Goal: Task Accomplishment & Management: Use online tool/utility

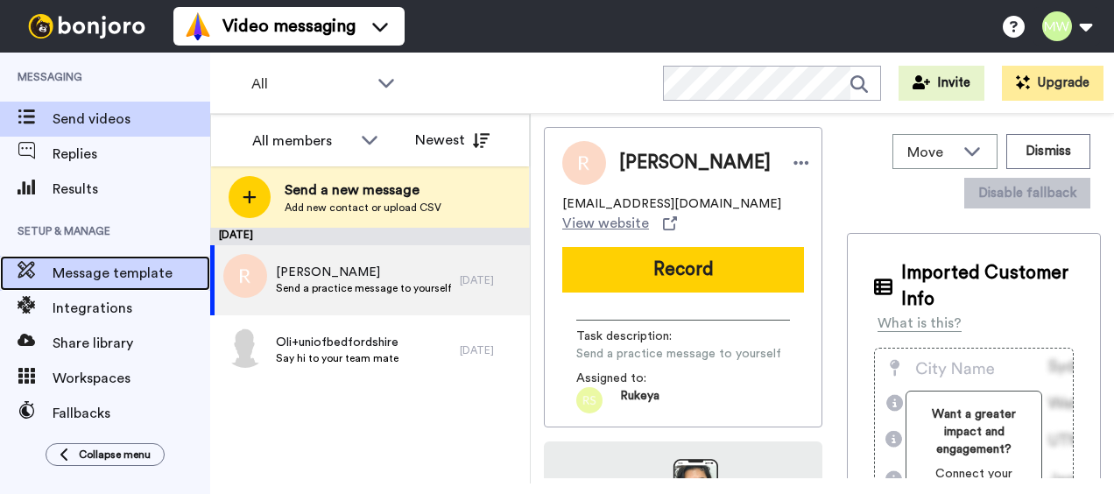
click at [80, 269] on span "Message template" at bounding box center [132, 273] width 158 height 21
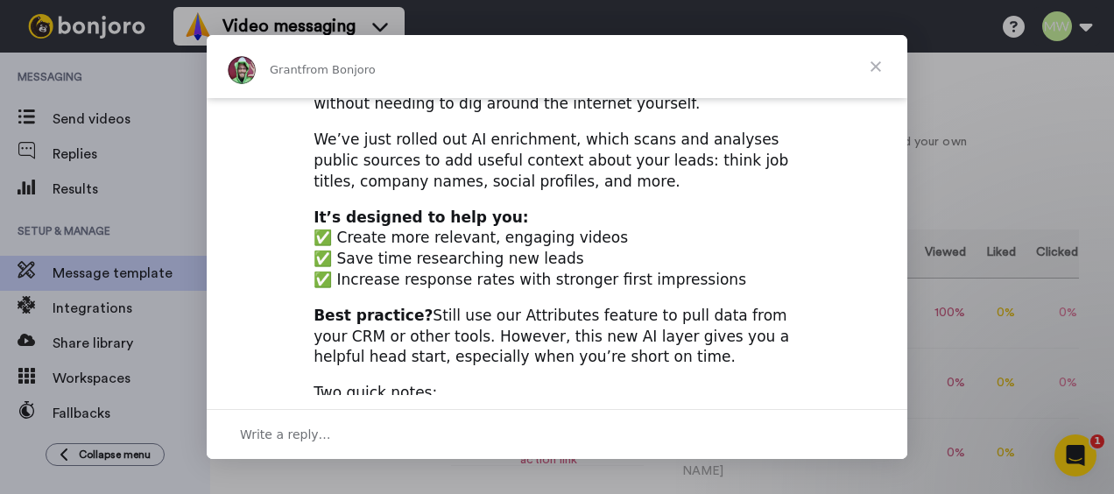
scroll to position [175, 0]
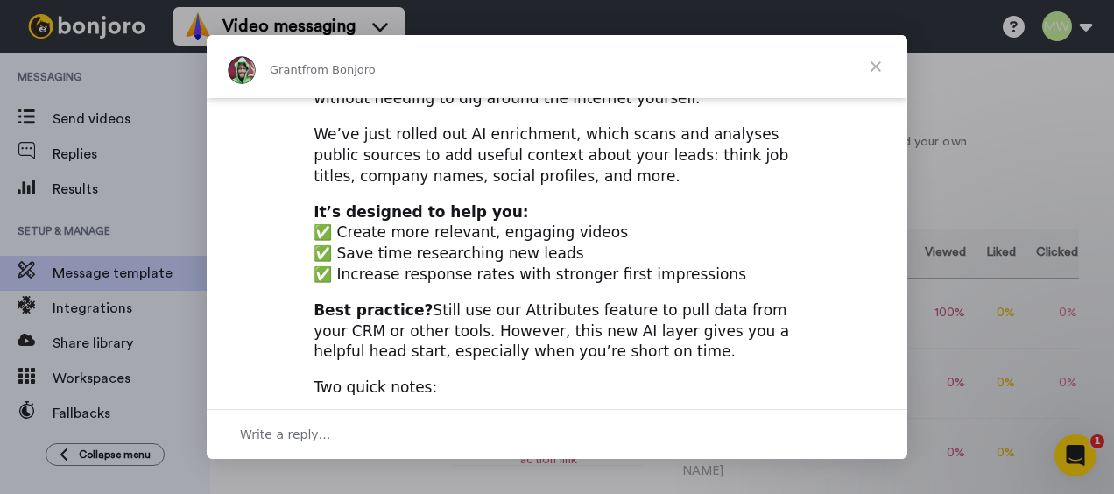
click at [876, 67] on span "Close" at bounding box center [876, 66] width 63 height 63
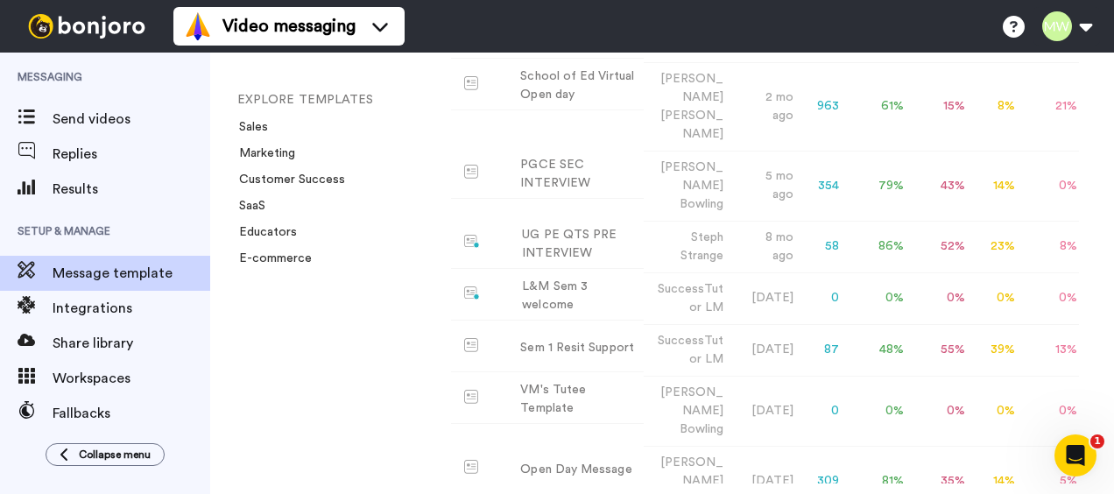
scroll to position [676, 0]
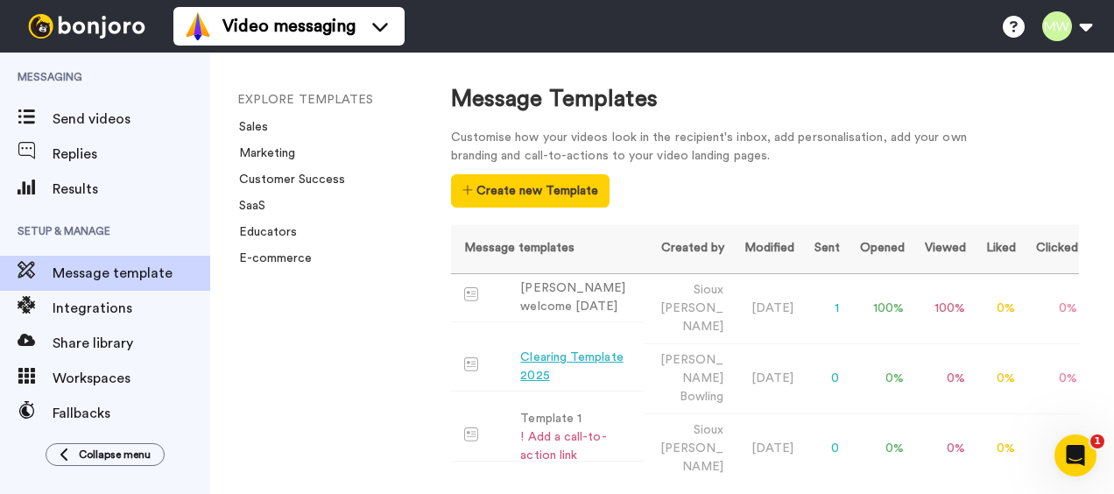
scroll to position [0, 0]
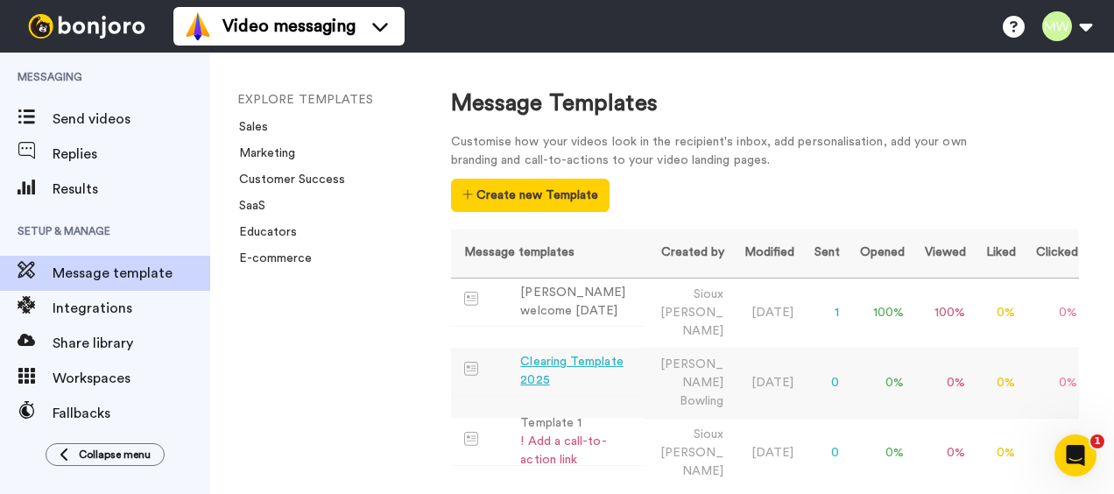
click at [585, 353] on div "Clearing Template 2025" at bounding box center [578, 371] width 116 height 37
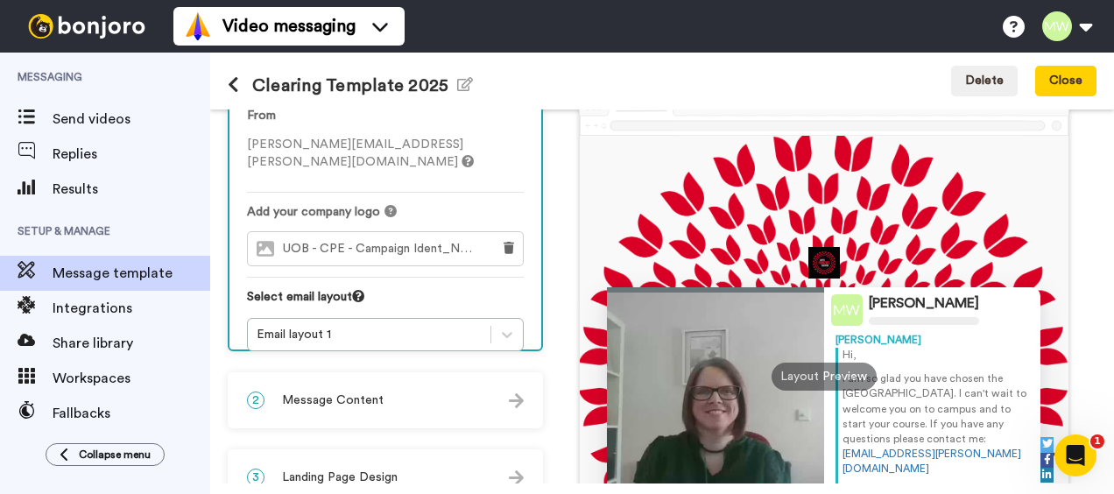
click at [381, 321] on div "Email layout 1" at bounding box center [385, 334] width 277 height 33
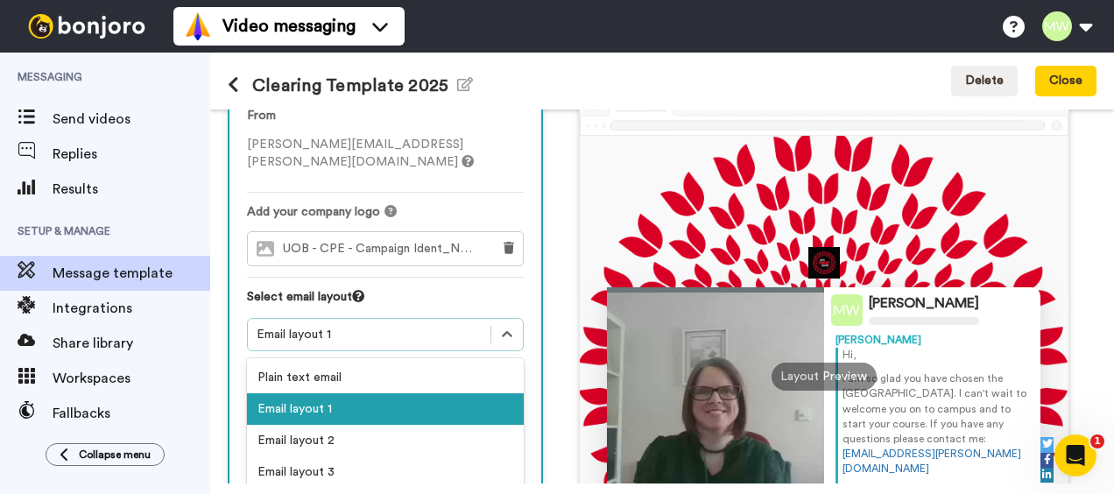
scroll to position [104, 0]
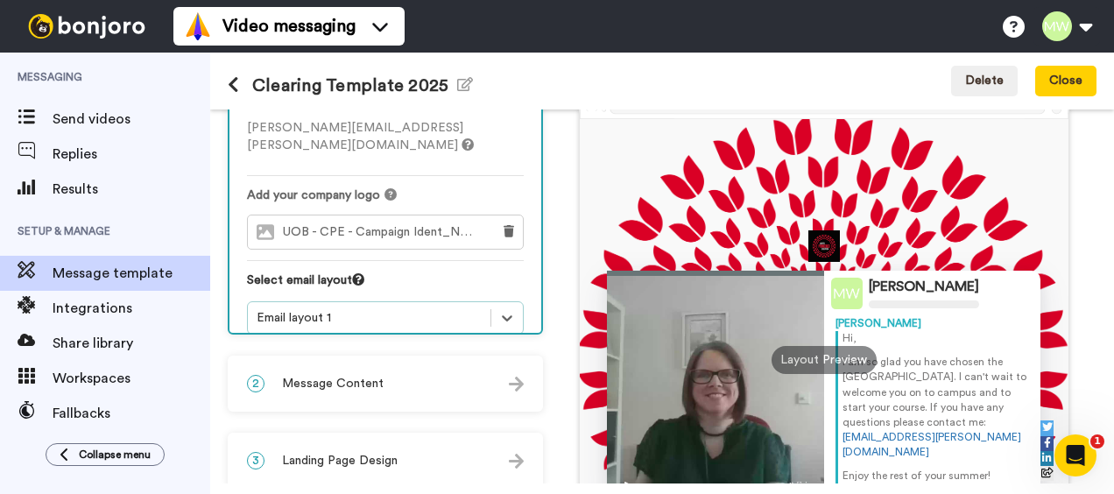
click at [382, 313] on div "Email layout 1" at bounding box center [385, 317] width 277 height 33
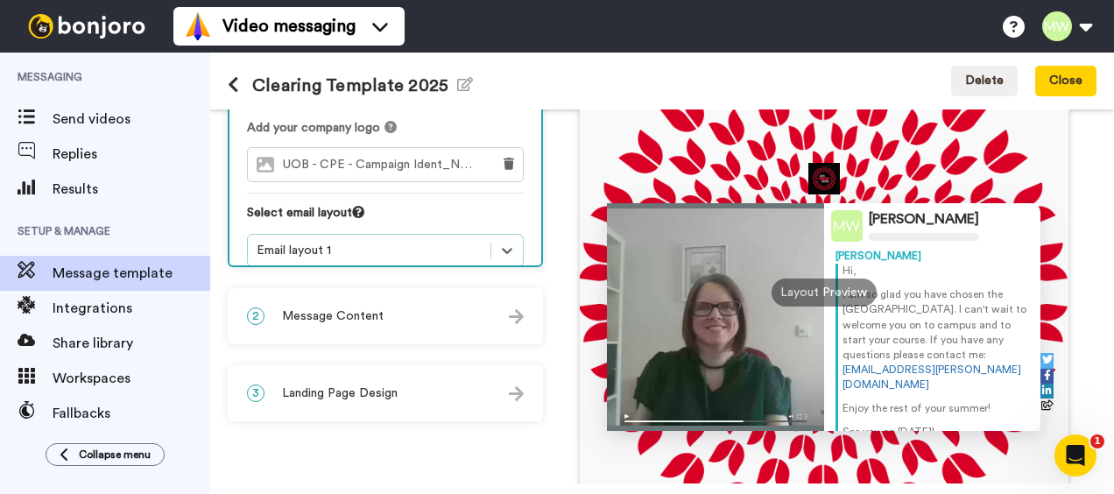
scroll to position [192, 0]
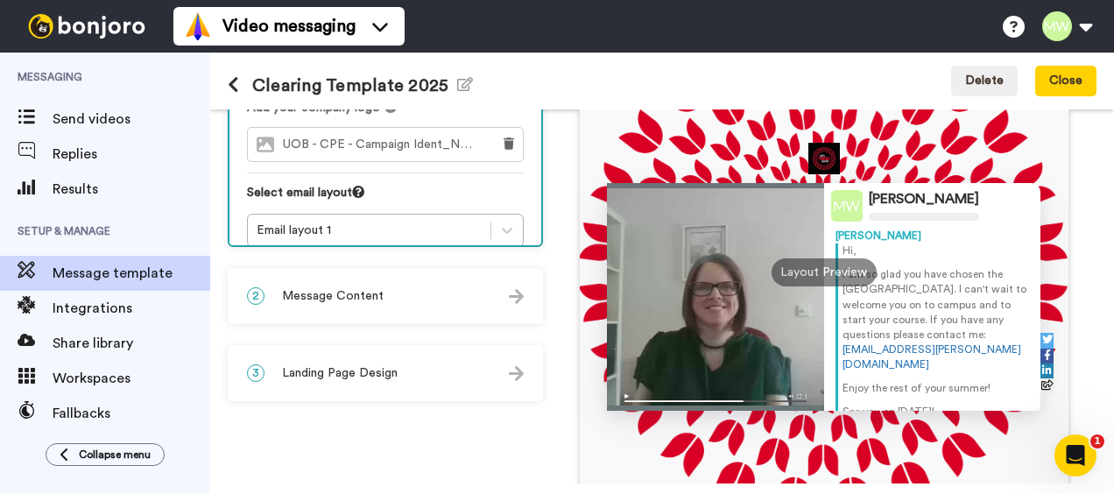
click at [421, 294] on div "2 Message Content" at bounding box center [386, 296] width 312 height 53
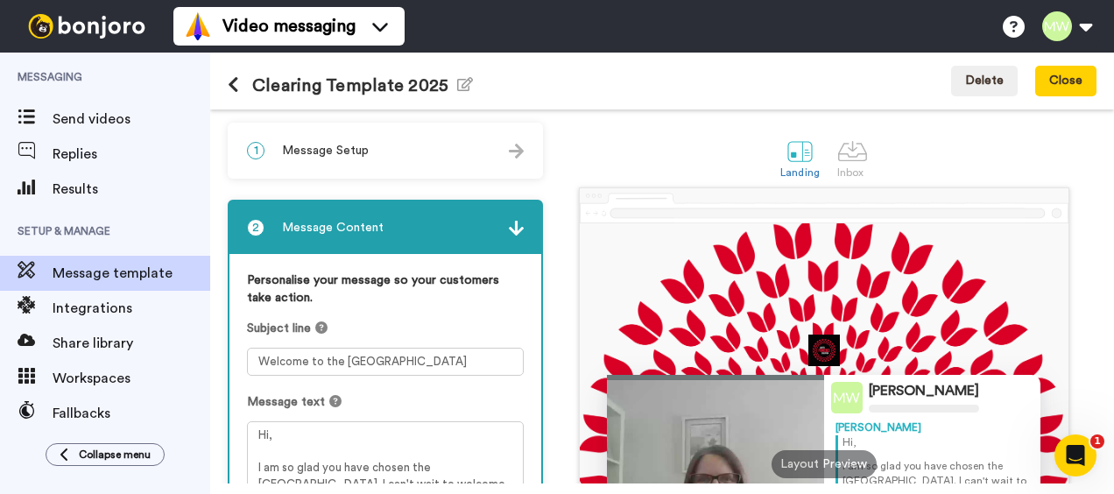
scroll to position [0, 0]
click at [517, 230] on img at bounding box center [516, 228] width 15 height 15
drag, startPoint x: 252, startPoint y: 146, endPoint x: 284, endPoint y: 148, distance: 31.6
click at [252, 147] on span "1" at bounding box center [256, 151] width 18 height 18
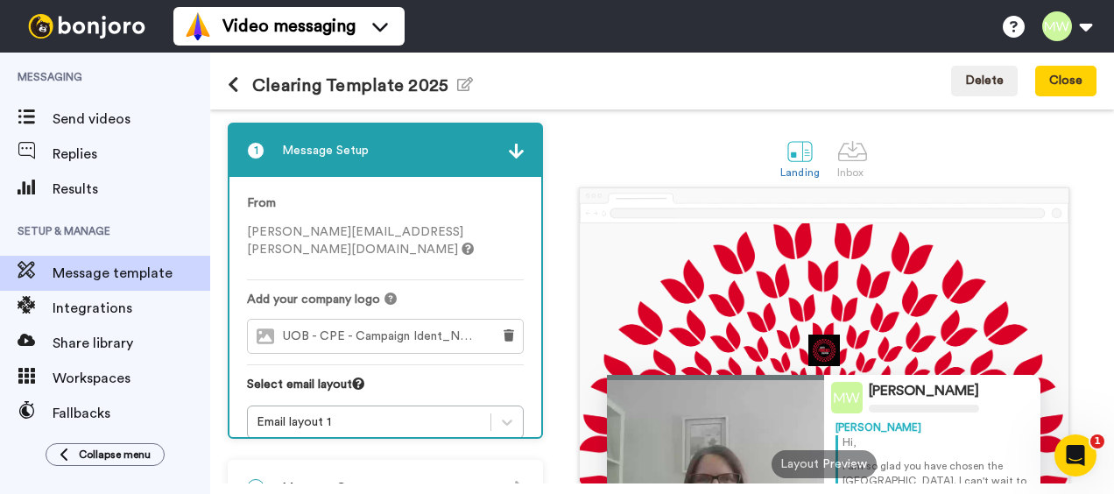
click at [506, 151] on div "1 Message Setup" at bounding box center [386, 150] width 312 height 53
click at [240, 83] on button at bounding box center [240, 85] width 25 height 19
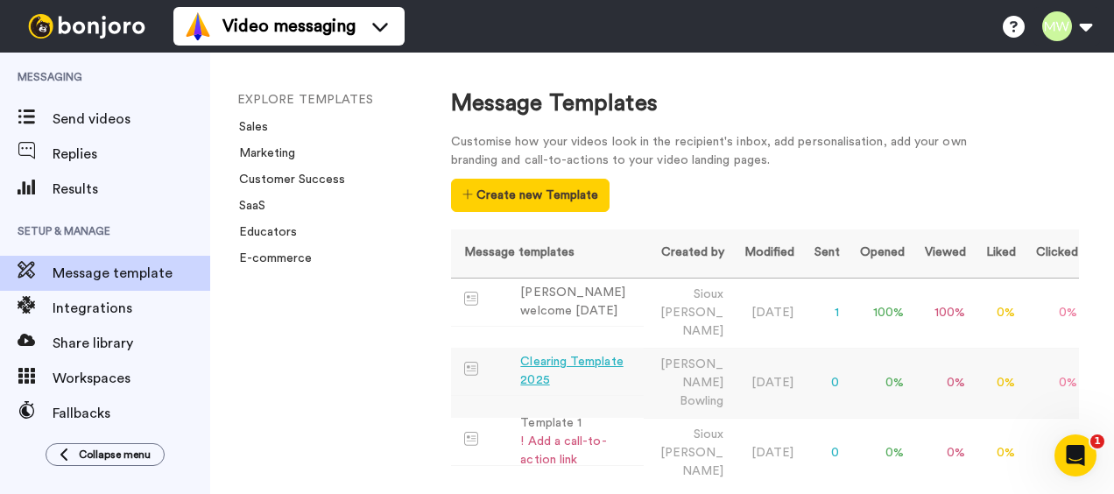
click at [570, 353] on div "Clearing Template 2025" at bounding box center [578, 371] width 116 height 37
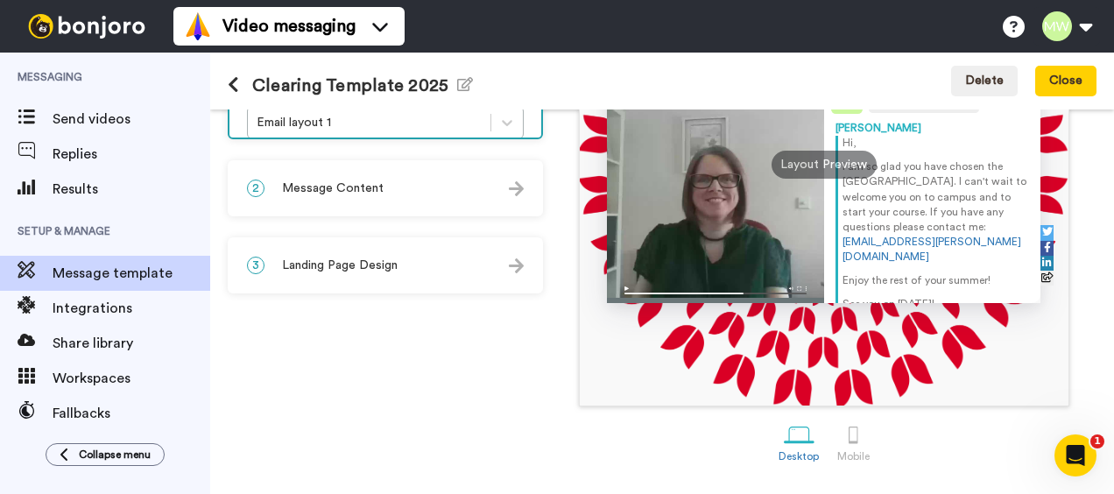
scroll to position [301, 0]
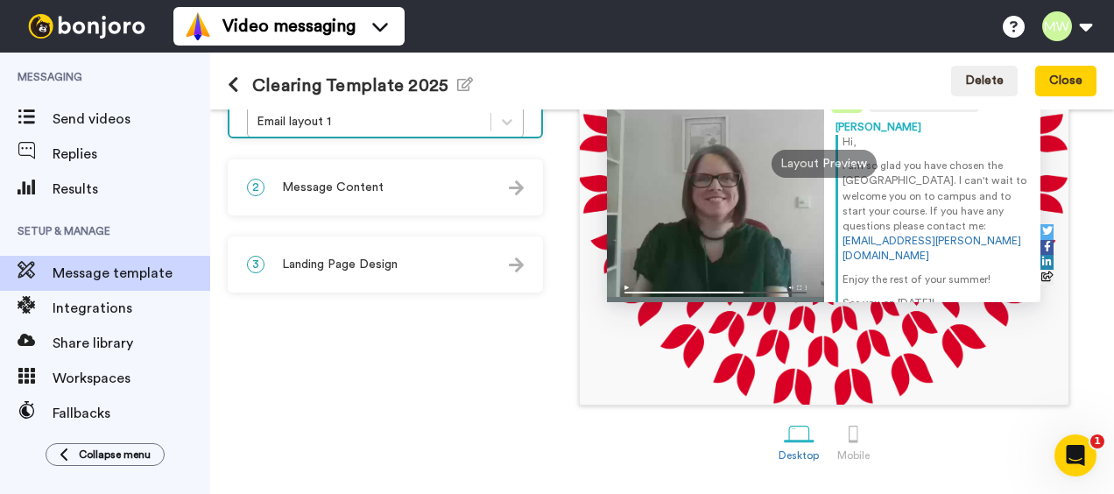
click at [1074, 459] on icon "Open Intercom Messenger" at bounding box center [1076, 456] width 29 height 29
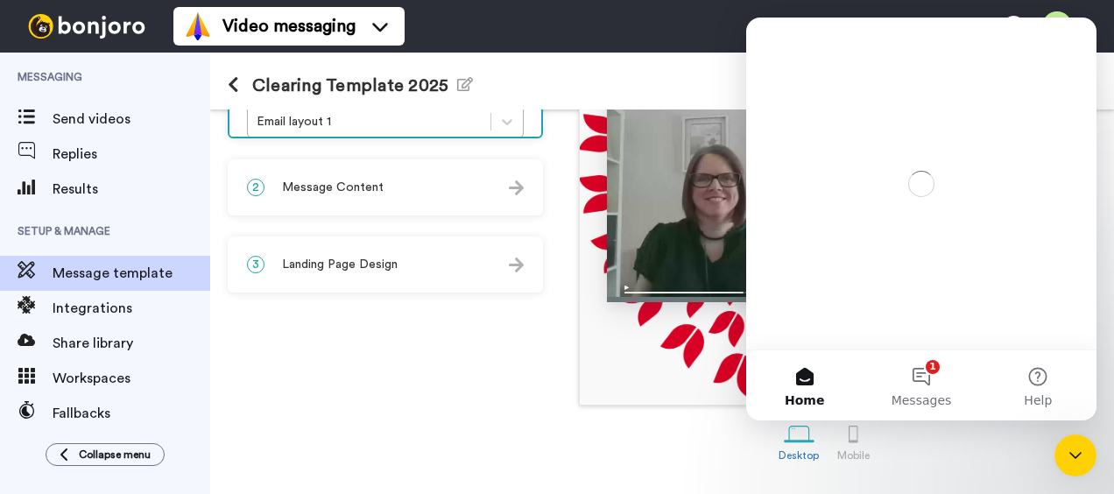
scroll to position [0, 0]
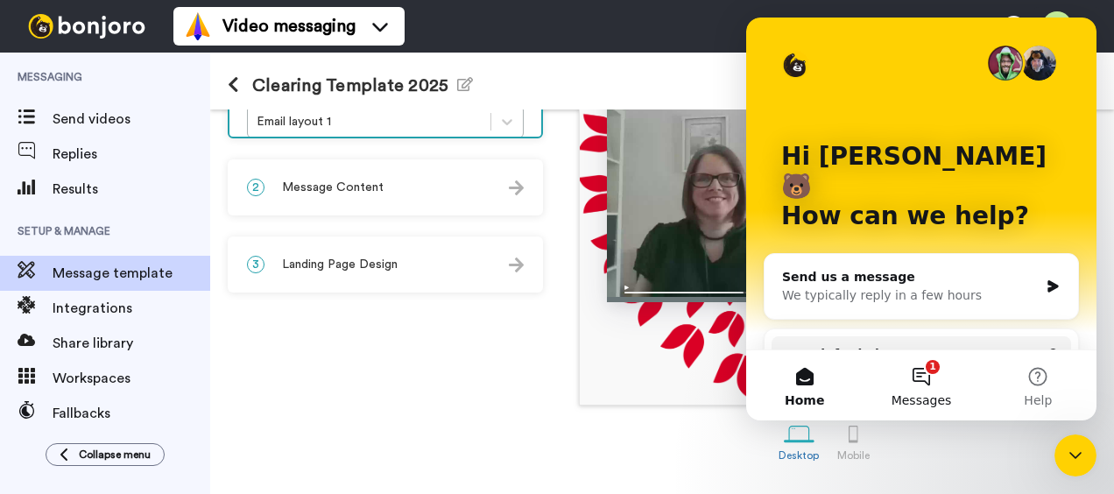
click at [921, 373] on button "1 Messages" at bounding box center [921, 385] width 117 height 70
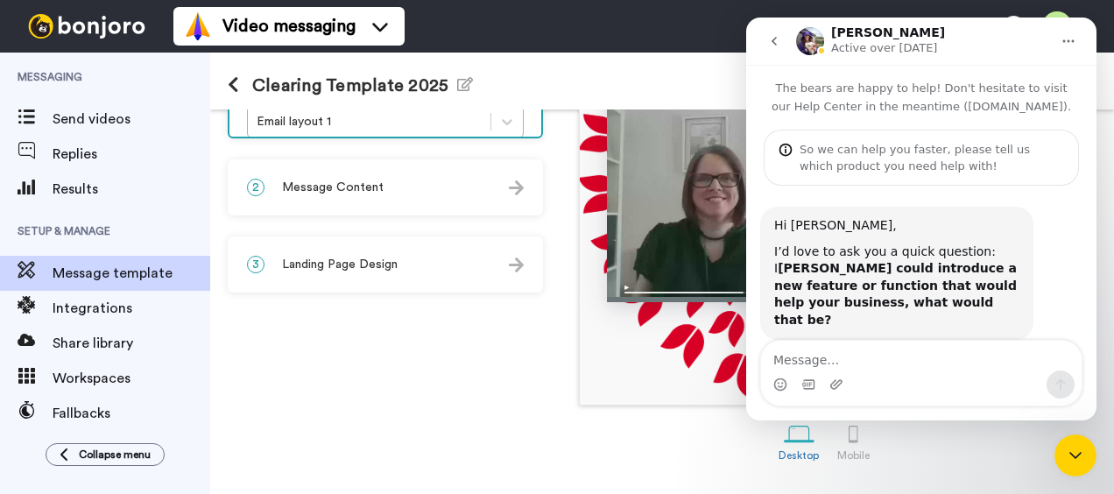
scroll to position [17, 0]
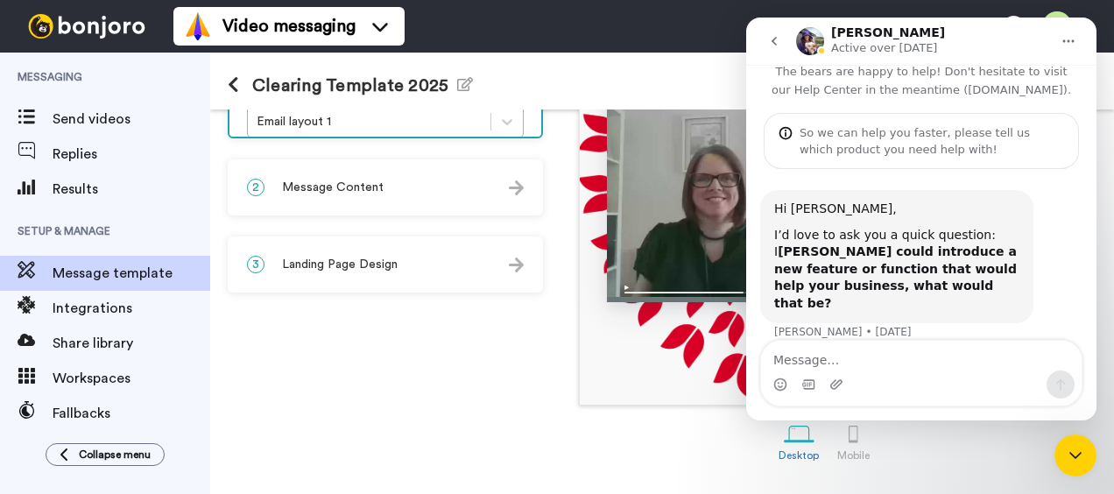
click at [772, 42] on icon "go back" at bounding box center [774, 41] width 14 height 14
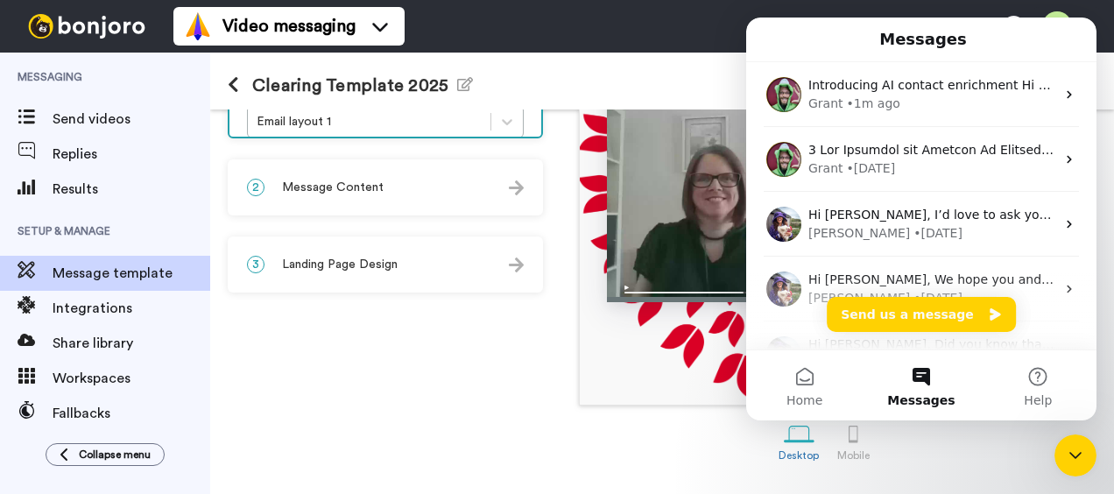
scroll to position [0, 0]
click at [1071, 463] on icon "Close Intercom Messenger" at bounding box center [1075, 455] width 21 height 21
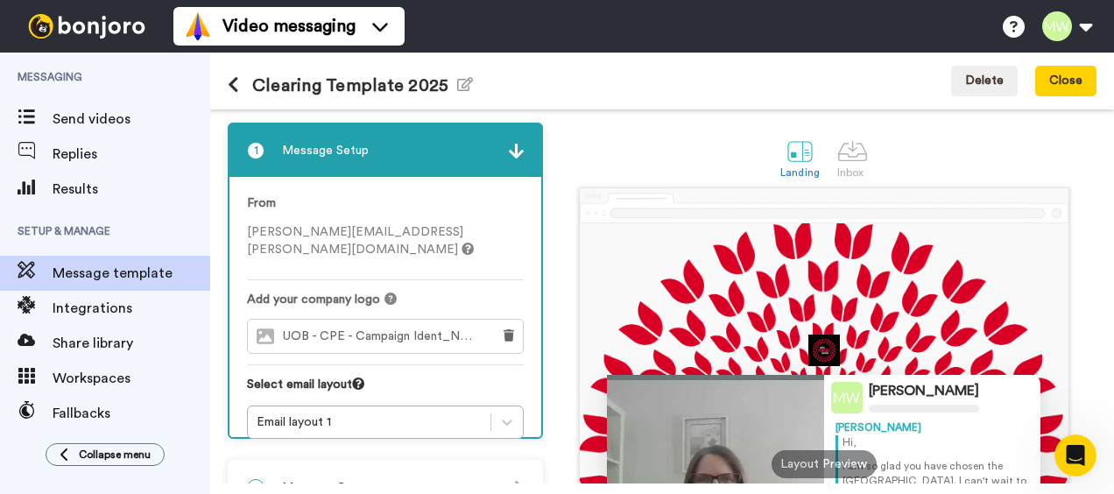
click at [30, 75] on span "Messaging" at bounding box center [105, 77] width 210 height 49
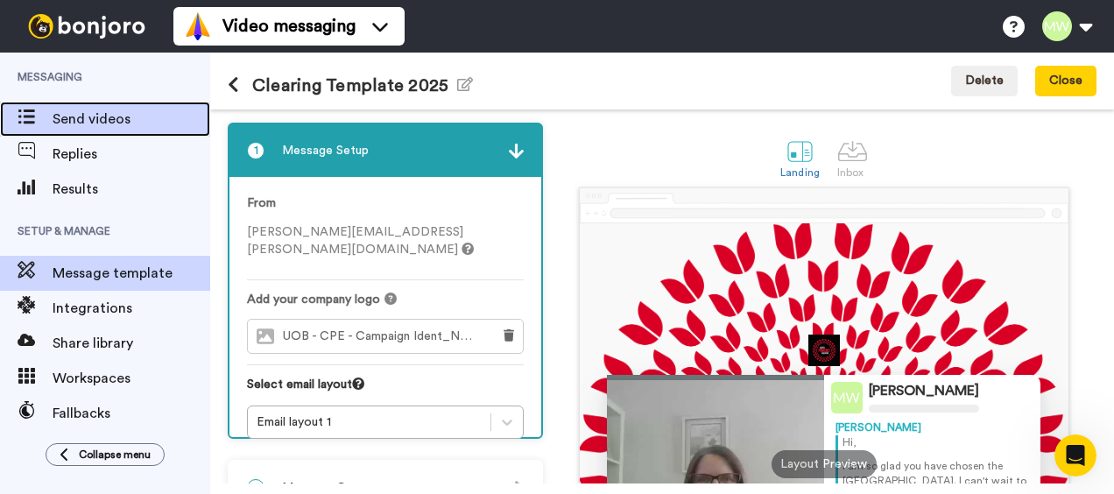
click at [53, 112] on span "Send videos" at bounding box center [132, 119] width 158 height 21
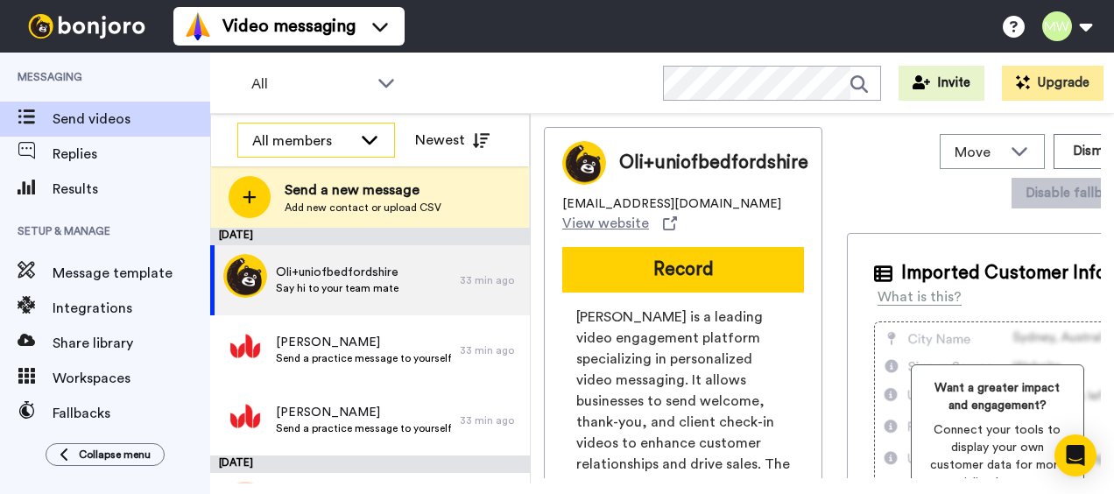
click at [369, 136] on icon at bounding box center [369, 140] width 21 height 18
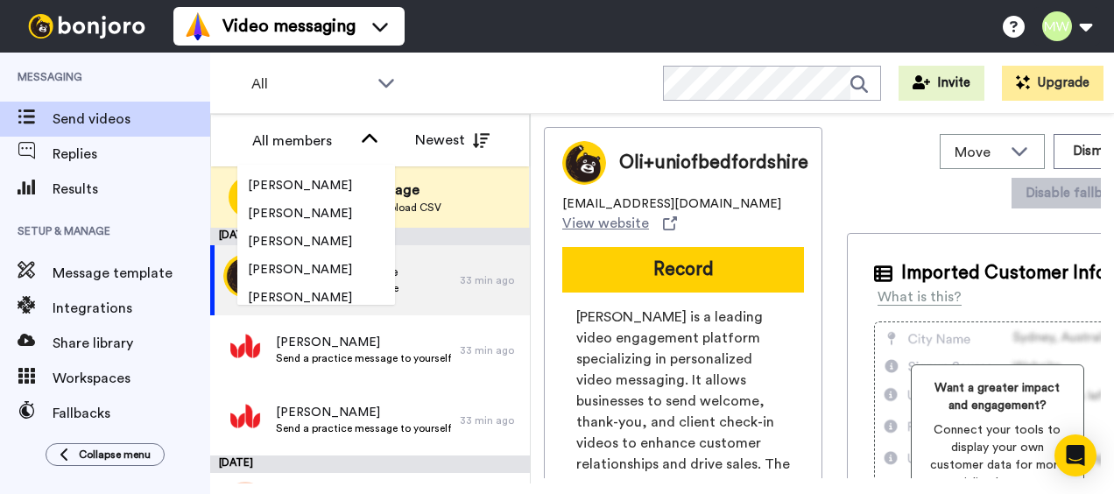
scroll to position [2691, 0]
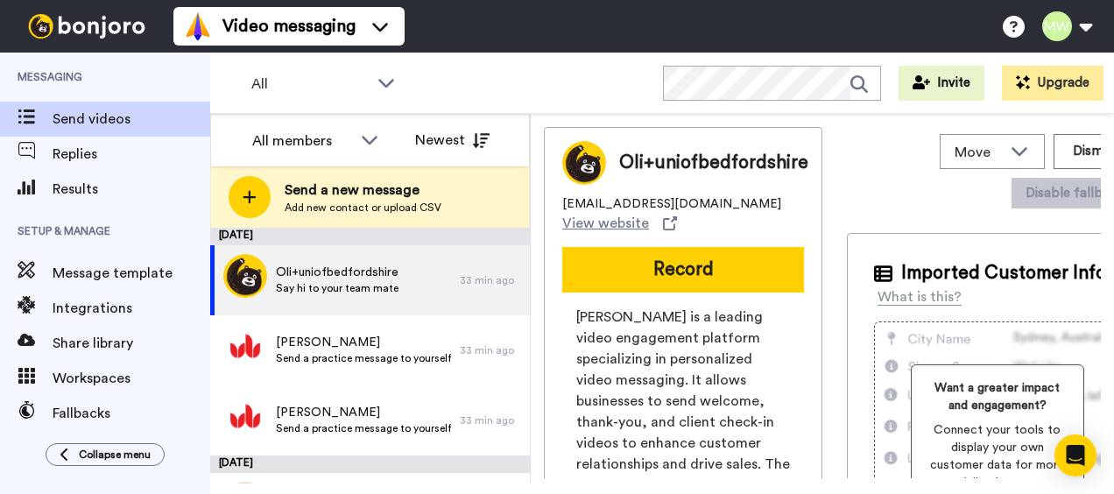
click at [428, 94] on div "All WORKSPACES View all All Lead Conversion Healthcare 2025 Lead Conversion Tas…" at bounding box center [662, 83] width 904 height 61
click at [382, 88] on icon at bounding box center [386, 83] width 21 height 18
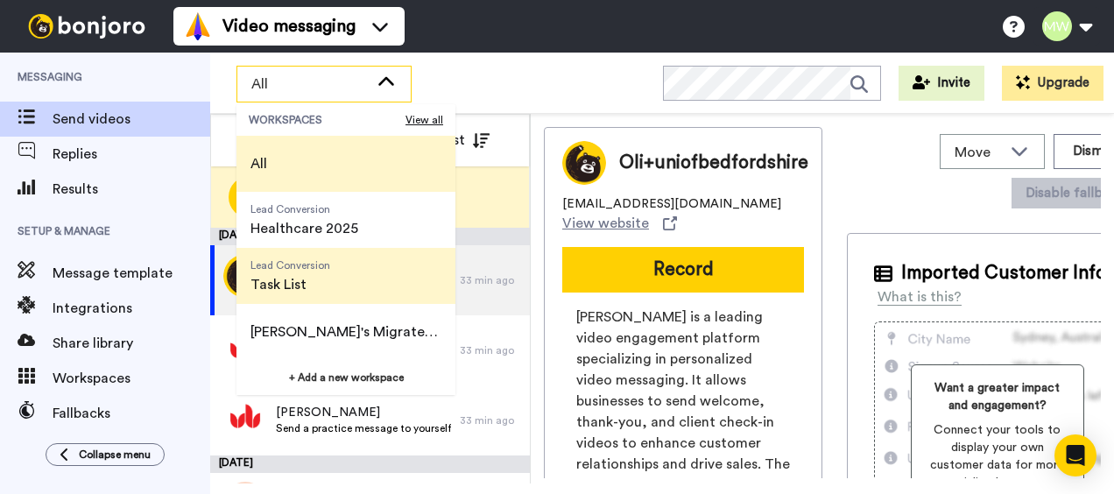
click at [332, 290] on span "Lead Conversion Task List" at bounding box center [291, 276] width 108 height 56
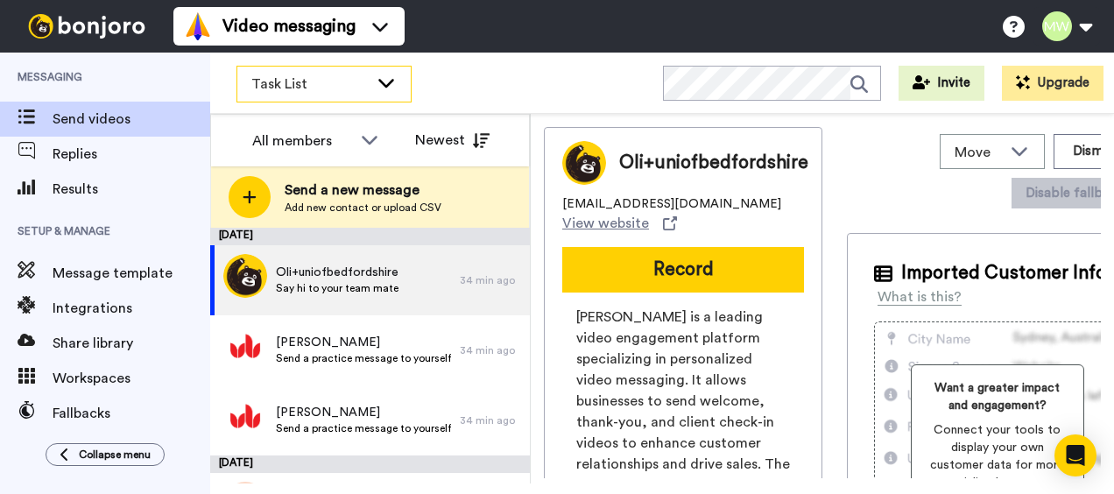
click at [382, 88] on icon at bounding box center [386, 83] width 21 height 18
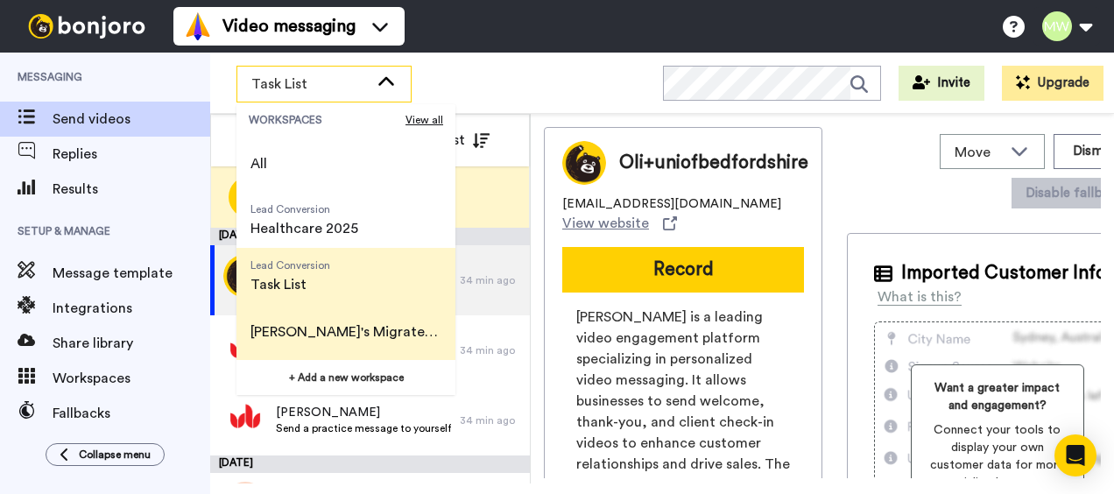
click at [396, 328] on span "Melanie's Migrated Workspace" at bounding box center [346, 332] width 191 height 21
